Goal: Task Accomplishment & Management: Manage account settings

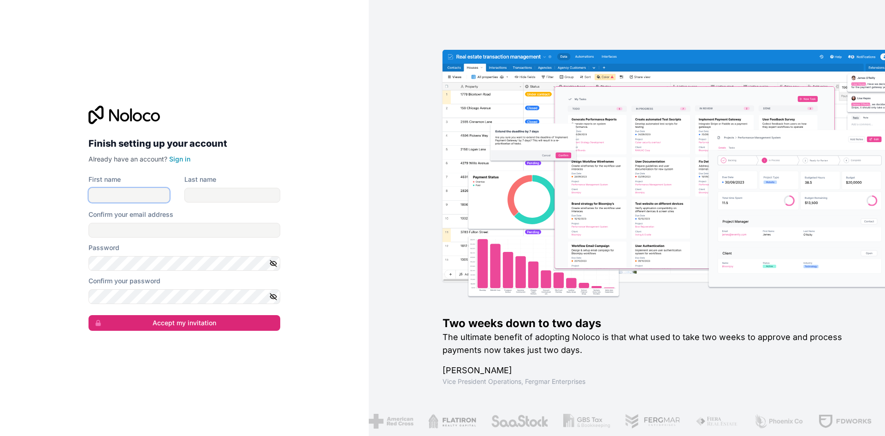
click at [114, 188] on input "First name" at bounding box center [129, 195] width 81 height 15
type input "Yana"
type input "[PERSON_NAME]"
type input "[PERSON_NAME][EMAIL_ADDRESS][DOMAIN_NAME]"
click at [274, 262] on icon "button" at bounding box center [273, 263] width 8 height 8
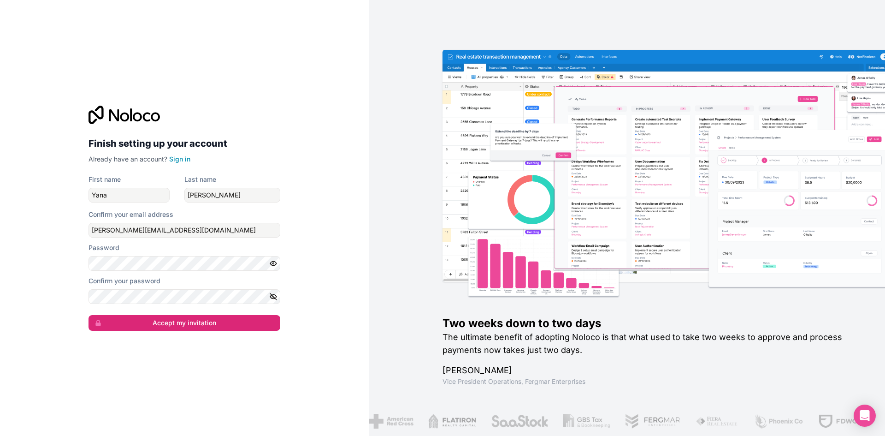
click at [274, 262] on icon "button" at bounding box center [273, 263] width 8 height 8
click at [85, 270] on div "Finish setting up your account Already have an account? Sign in First name [PER…" at bounding box center [184, 218] width 207 height 255
click at [273, 299] on icon "button" at bounding box center [273, 296] width 8 height 8
click at [64, 330] on div "Finish setting up your account Already have an account? Sign in First name [PER…" at bounding box center [184, 218] width 369 height 436
click at [171, 324] on button "Accept my invitation" at bounding box center [185, 323] width 192 height 16
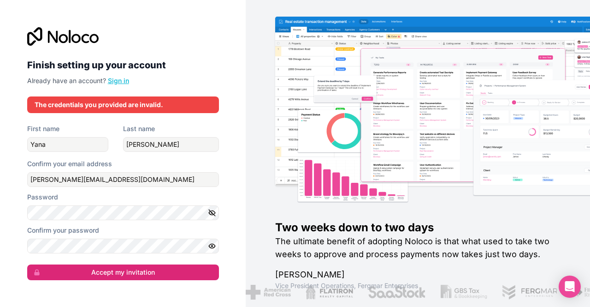
click at [125, 80] on link "Sign in" at bounding box center [118, 81] width 21 height 8
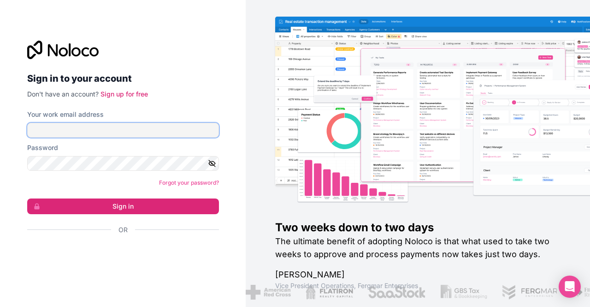
type input "[PERSON_NAME][EMAIL_ADDRESS][DOMAIN_NAME]"
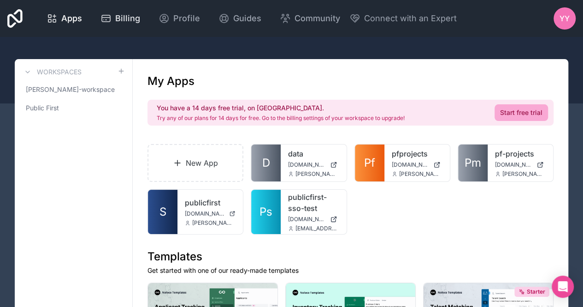
click at [109, 13] on icon at bounding box center [106, 18] width 11 height 11
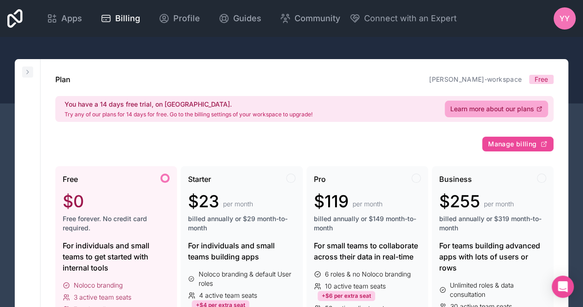
click at [22, 67] on button at bounding box center [27, 71] width 11 height 11
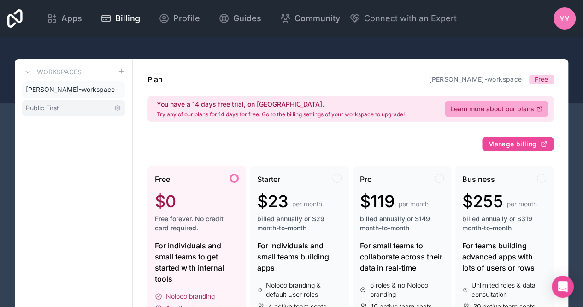
click at [41, 107] on span "Public First" at bounding box center [42, 107] width 33 height 9
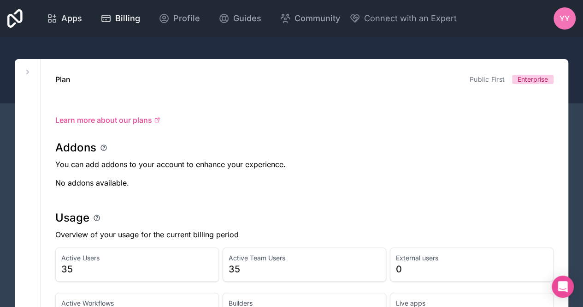
click at [71, 12] on span "Apps" at bounding box center [71, 18] width 21 height 13
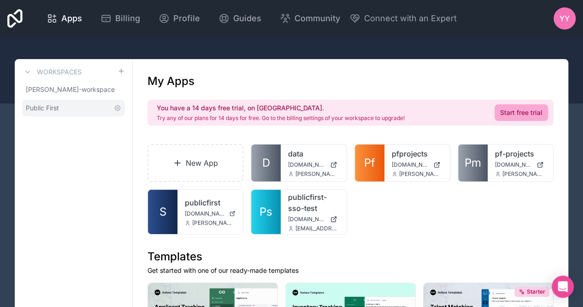
click at [75, 106] on link "Public First" at bounding box center [73, 108] width 103 height 17
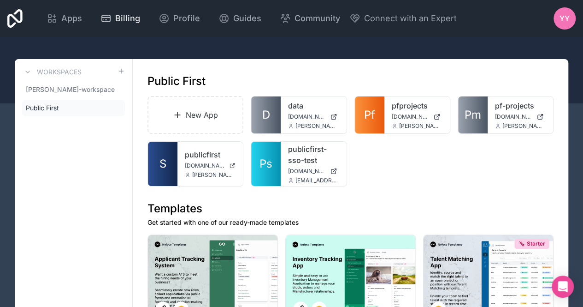
click at [122, 12] on span "Billing" at bounding box center [127, 18] width 25 height 13
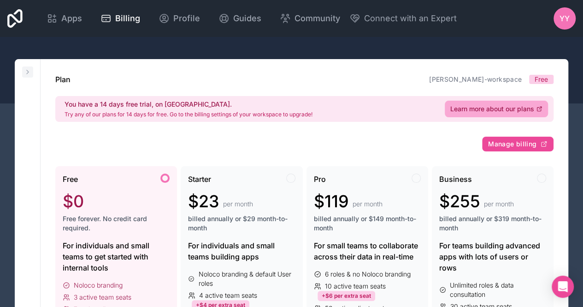
click at [25, 71] on icon at bounding box center [27, 71] width 7 height 7
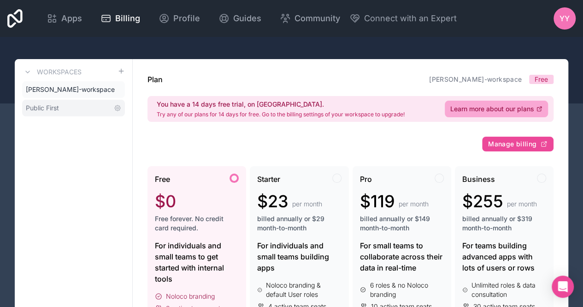
click at [53, 106] on span "Public First" at bounding box center [42, 107] width 33 height 9
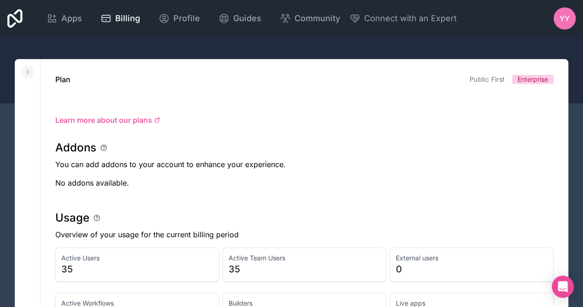
click at [28, 71] on icon at bounding box center [27, 71] width 7 height 7
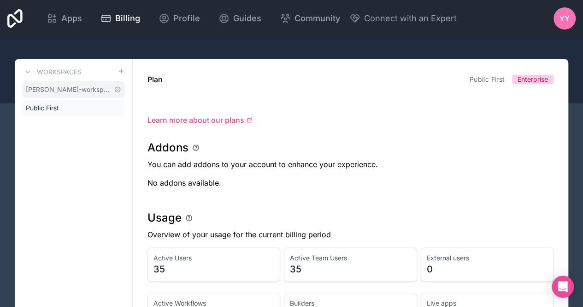
click at [42, 90] on span "[PERSON_NAME]-workspace" at bounding box center [68, 89] width 84 height 9
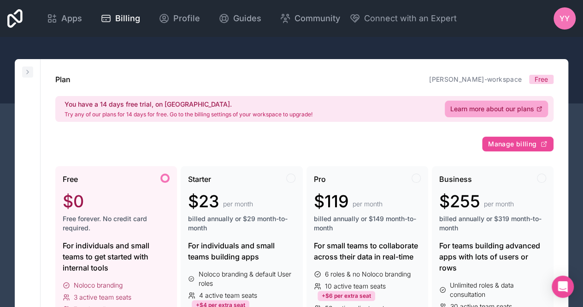
click at [29, 68] on icon at bounding box center [27, 71] width 7 height 7
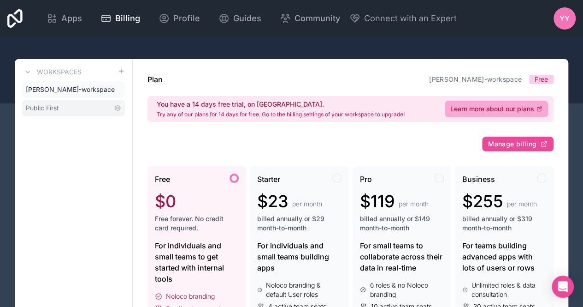
click at [31, 101] on link "Public First" at bounding box center [73, 108] width 103 height 17
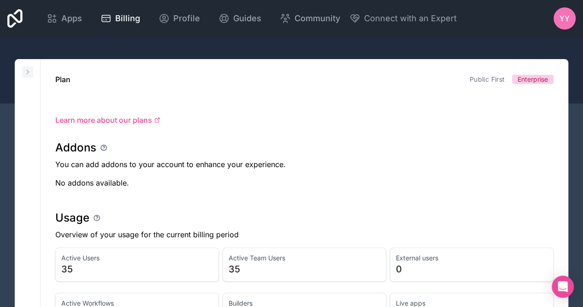
click at [26, 69] on icon at bounding box center [27, 71] width 7 height 7
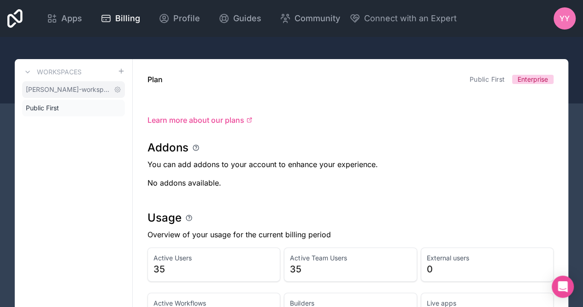
click at [44, 93] on span "[PERSON_NAME]-workspace" at bounding box center [68, 89] width 84 height 9
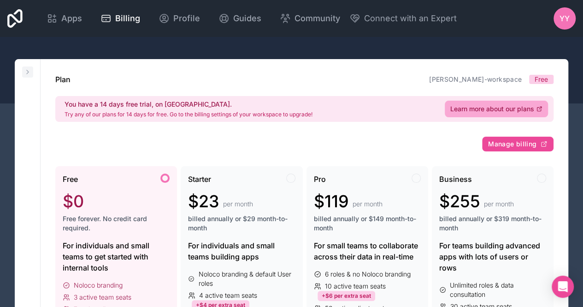
click at [25, 74] on icon at bounding box center [27, 71] width 7 height 7
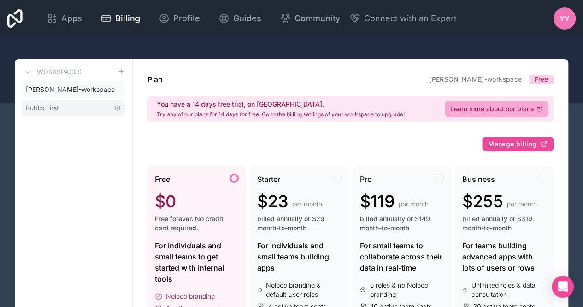
click at [41, 102] on link "Public First" at bounding box center [73, 108] width 103 height 17
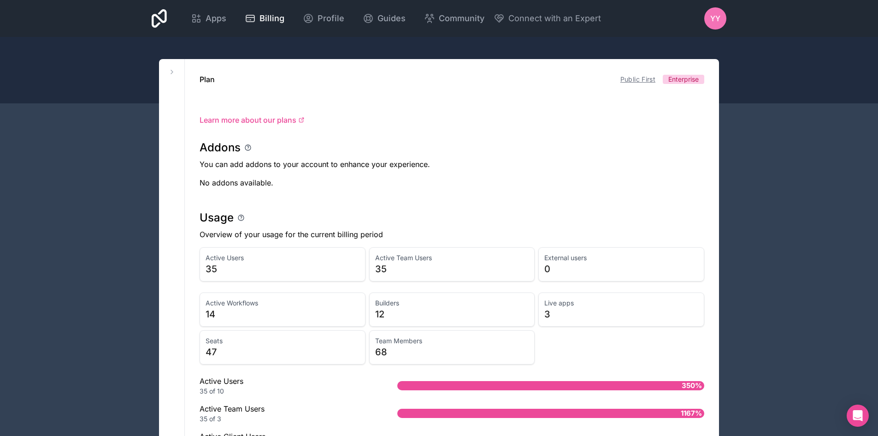
click at [632, 83] on link "Public First" at bounding box center [638, 79] width 35 height 8
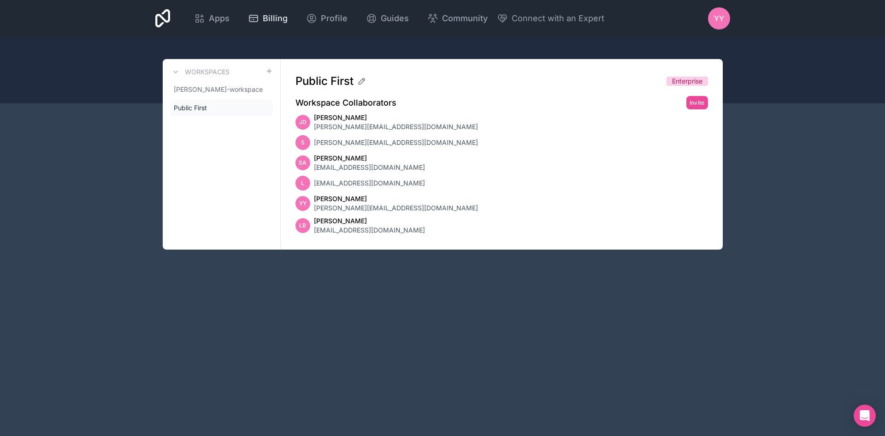
click at [270, 20] on span "Billing" at bounding box center [275, 18] width 25 height 13
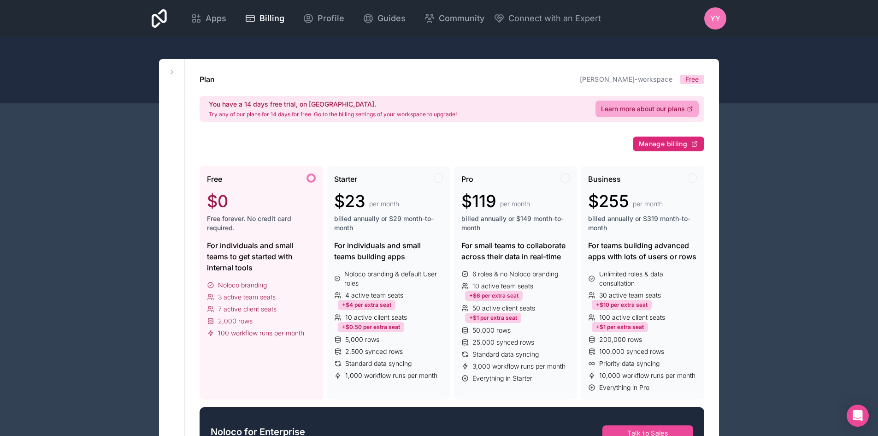
click at [669, 146] on span "Manage billing" at bounding box center [663, 144] width 48 height 8
click at [168, 70] on button at bounding box center [171, 71] width 11 height 11
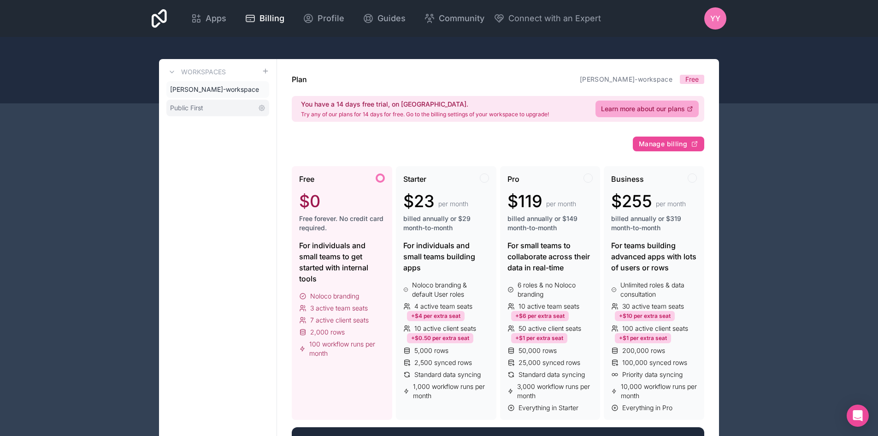
click at [177, 109] on span "Public First" at bounding box center [186, 107] width 33 height 9
